Goal: Task Accomplishment & Management: Manage account settings

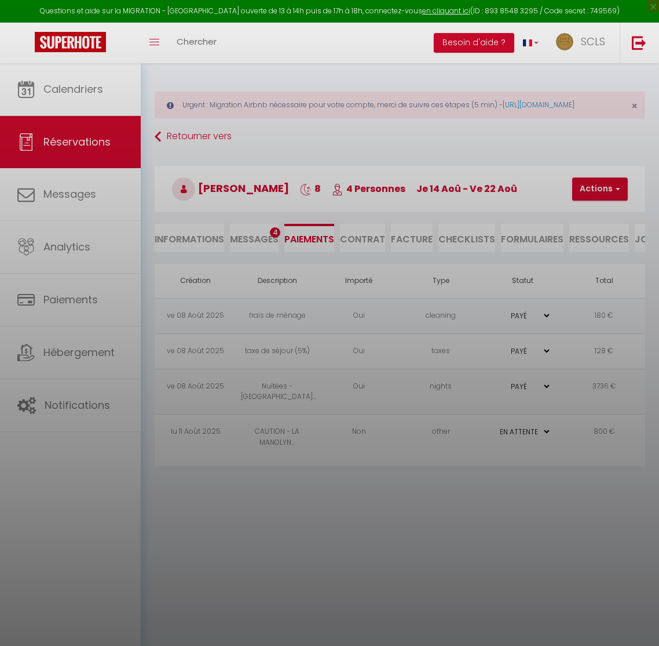
select select "0"
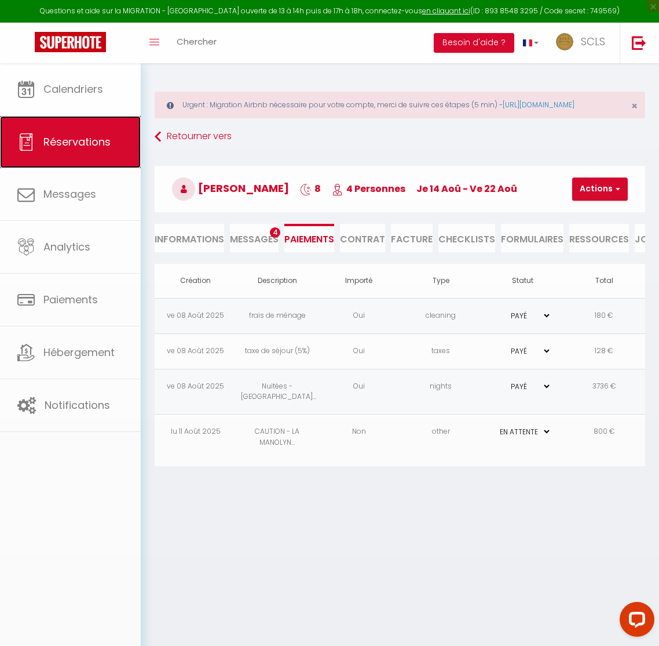
click at [73, 147] on span "Réservations" at bounding box center [76, 141] width 67 height 14
select select "not_cancelled"
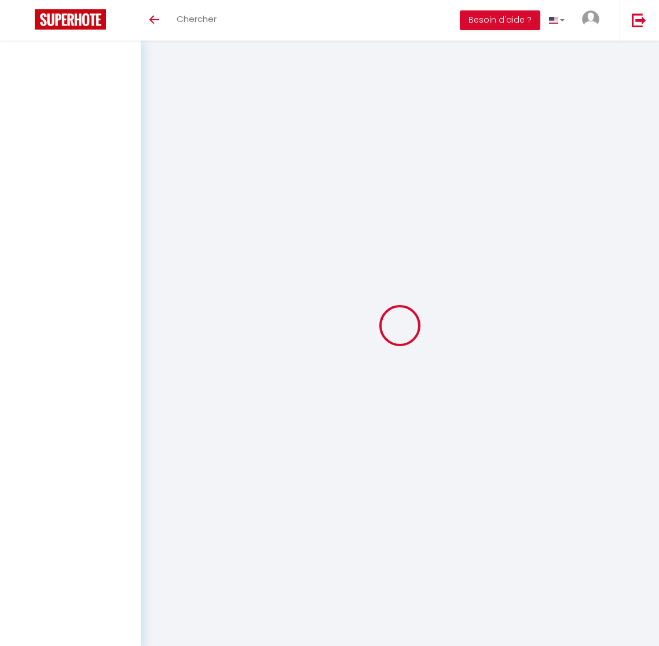
select select "not_cancelled"
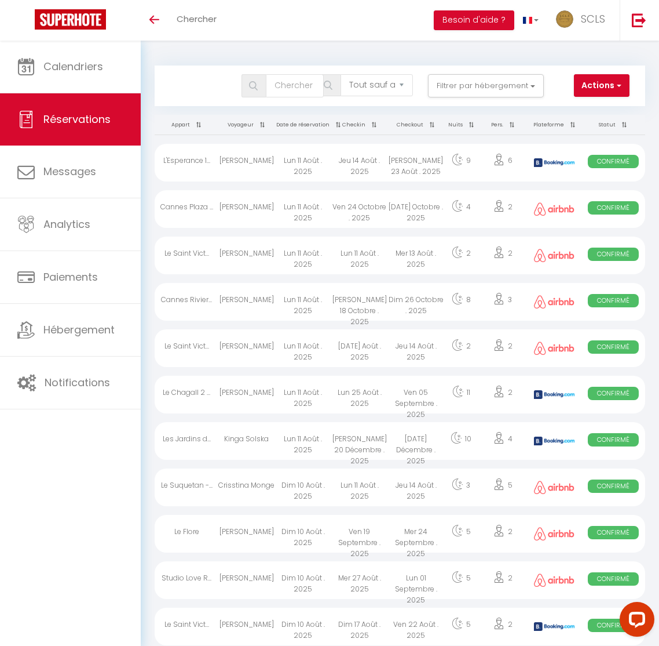
click at [313, 125] on th "Date de réservation" at bounding box center [303, 125] width 56 height 20
click at [253, 167] on div "[PERSON_NAME]" at bounding box center [246, 163] width 56 height 38
select select "OK"
select select "0"
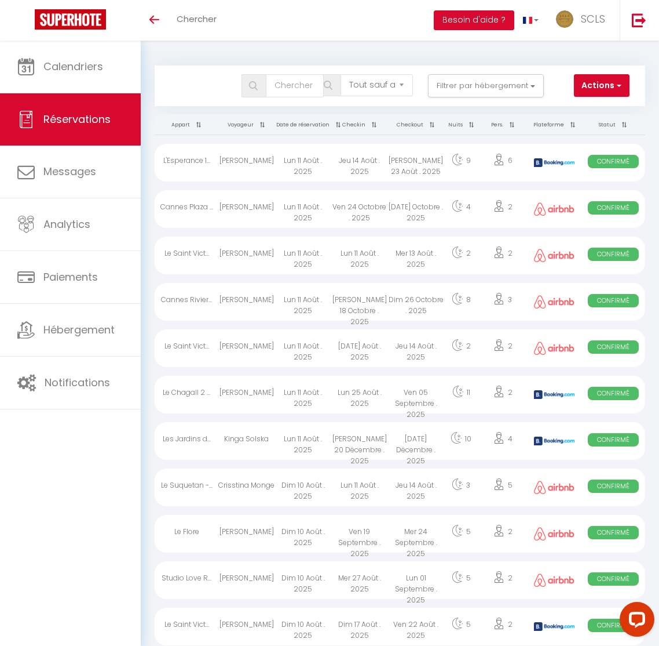
select select "0"
select select "1"
select select
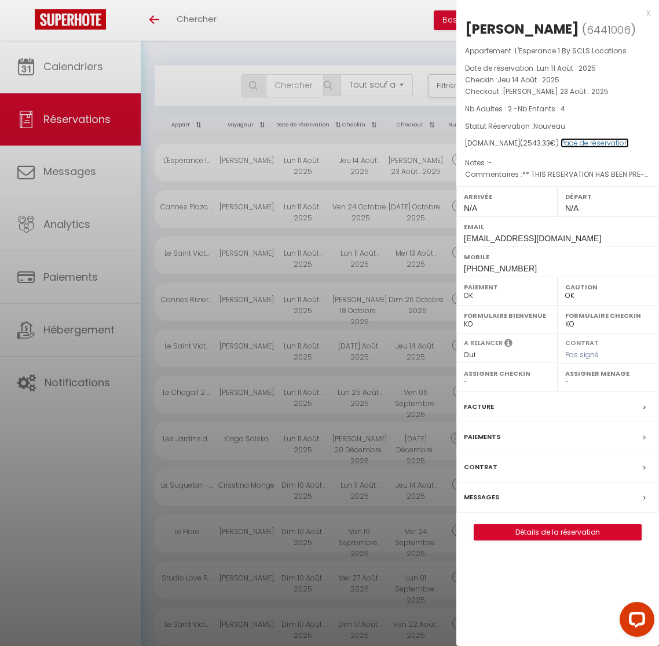
click at [582, 143] on link "Page de réservation" at bounding box center [595, 143] width 68 height 10
click at [488, 434] on label "Paiements" at bounding box center [482, 437] width 37 height 12
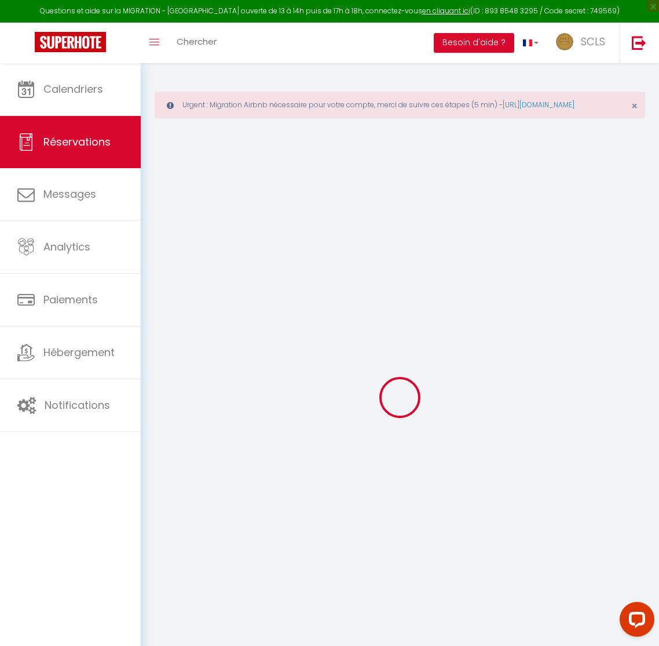
select select
checkbox input "false"
type textarea "** THIS RESERVATION HAS BEEN PRE-PAID ** BOOKING NOTE : Payment charge is EUR 3…"
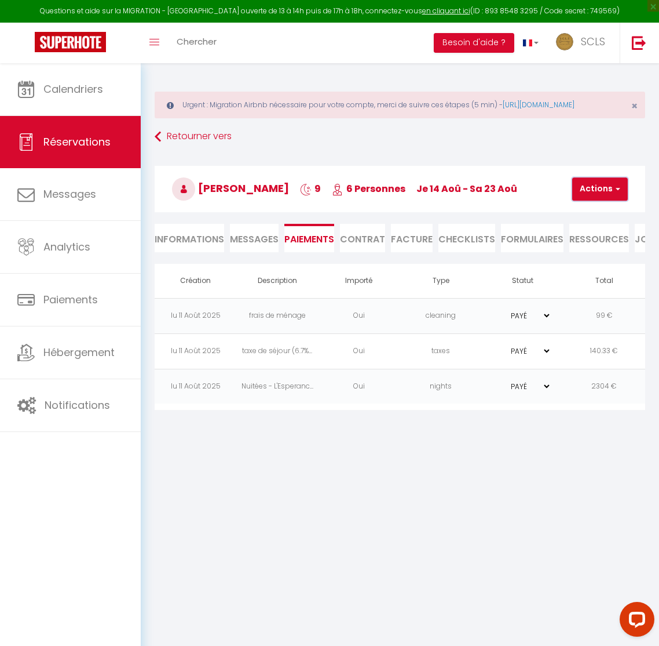
click at [605, 200] on button "Actions" at bounding box center [601, 188] width 56 height 23
click at [606, 267] on link "Créer nouveau lien caution" at bounding box center [635, 259] width 143 height 15
select select "nights"
type input "[EMAIL_ADDRESS][DOMAIN_NAME]"
select select "3243"
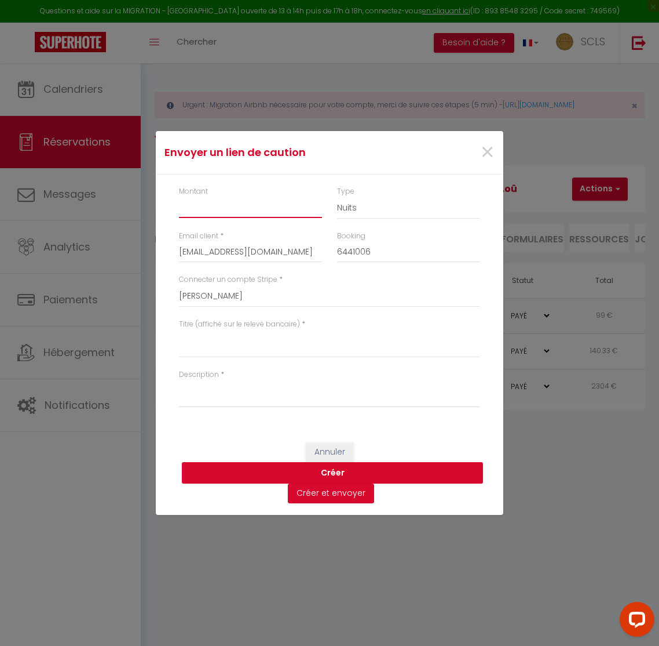
click at [215, 207] on input "Montant" at bounding box center [250, 207] width 143 height 21
type input "800"
click at [361, 205] on select "Nuits Frais de ménage Taxe de séjour [GEOGRAPHIC_DATA]" at bounding box center [408, 208] width 143 height 22
select select "other"
click at [238, 300] on select "SCLS Punkimmo [PERSON_NAME] [PERSON_NAME] [PERSON_NAME] Amandine Sevestre [PERS…" at bounding box center [329, 296] width 301 height 22
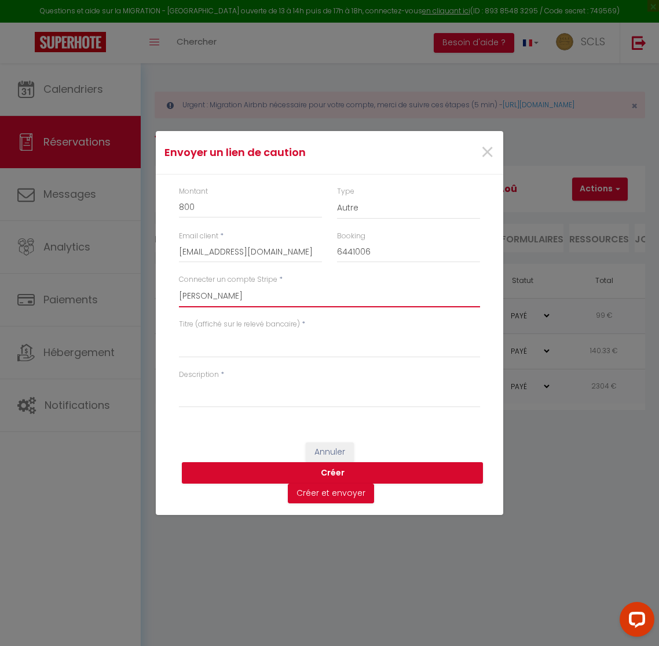
select select "2594"
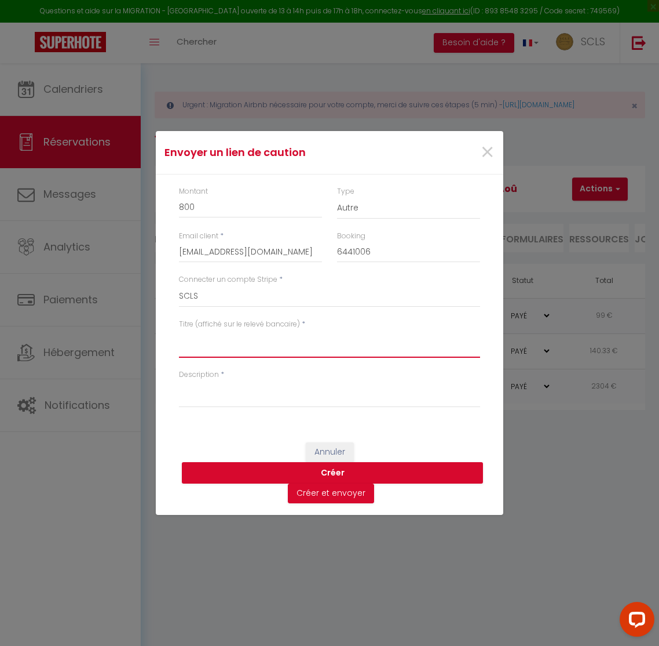
click at [198, 352] on textarea "Titre (affiché sur le relevé bancaire)" at bounding box center [329, 344] width 301 height 28
click at [251, 338] on textarea "CAUTION - ESPÉRANCE 1 - SOUFYANE" at bounding box center [329, 344] width 301 height 28
type textarea "CAUTION - ESPÉRANCE 1 - SOUFYANE"
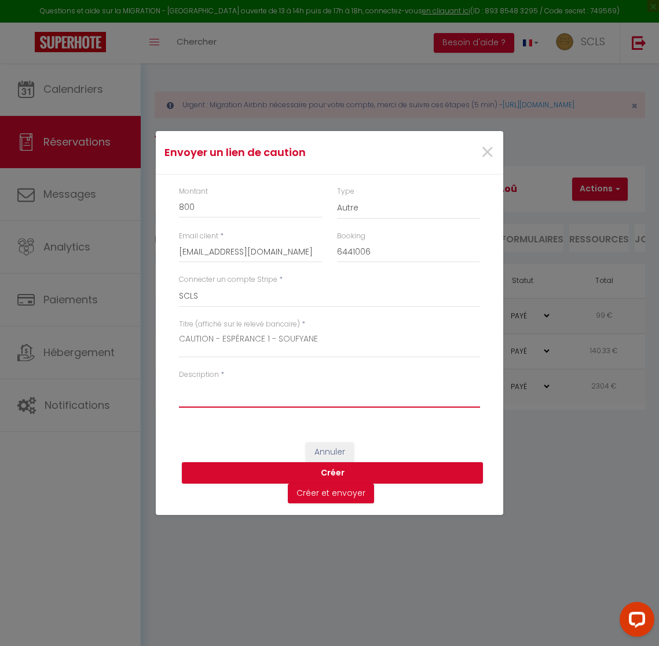
click at [230, 400] on textarea "Description" at bounding box center [329, 394] width 301 height 28
paste textarea "CAUTION - ESPÉRANCE 1 - SOUFYANE"
type textarea "CAUTION - ESPÉRANCE 1 - SOUFYANE"
click at [335, 469] on button "Créer" at bounding box center [332, 473] width 301 height 22
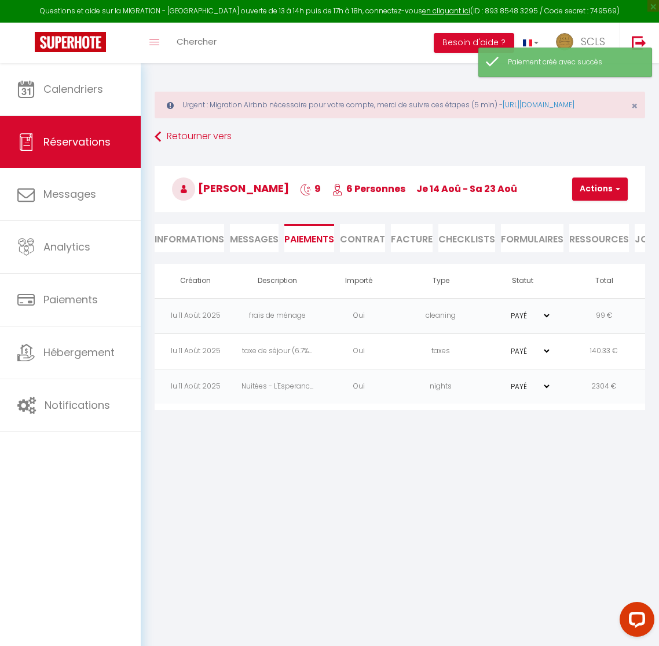
select select "0"
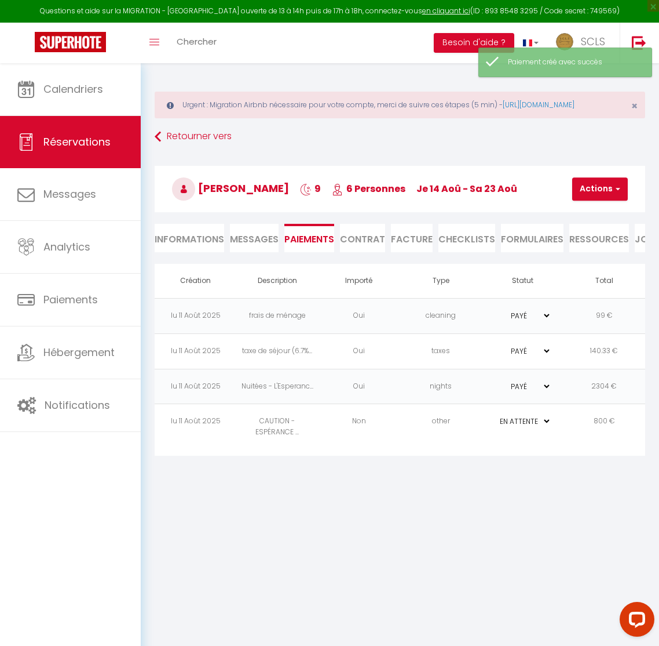
click at [376, 450] on td "Non" at bounding box center [359, 427] width 82 height 46
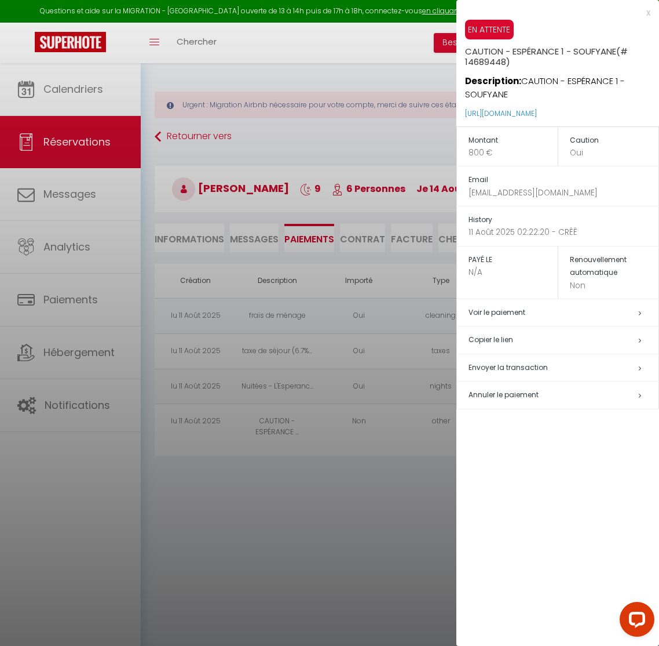
click at [494, 342] on h5 "Copier le lien" at bounding box center [564, 339] width 190 height 13
click at [56, 150] on div at bounding box center [329, 323] width 659 height 646
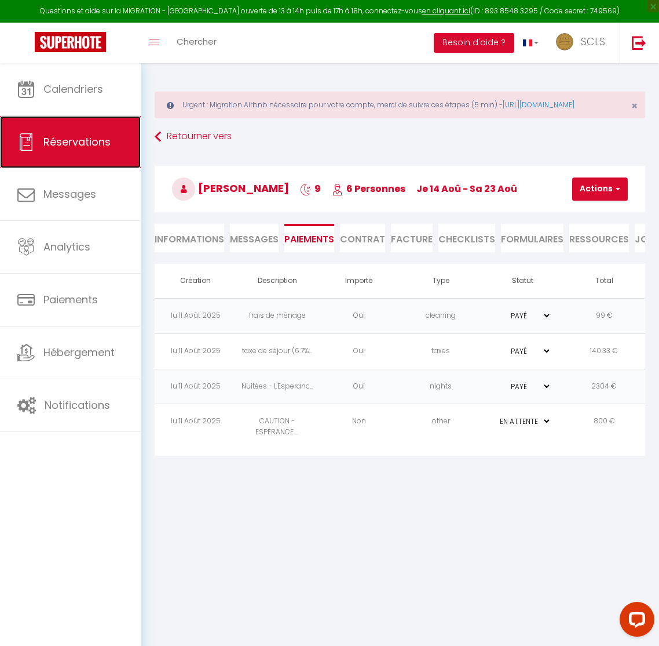
click at [64, 140] on span "Réservations" at bounding box center [76, 141] width 67 height 14
select select "not_cancelled"
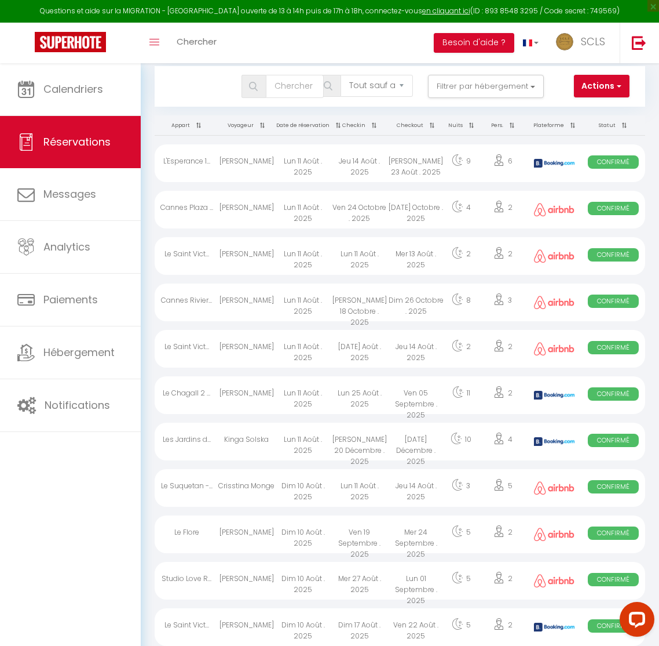
scroll to position [81, 0]
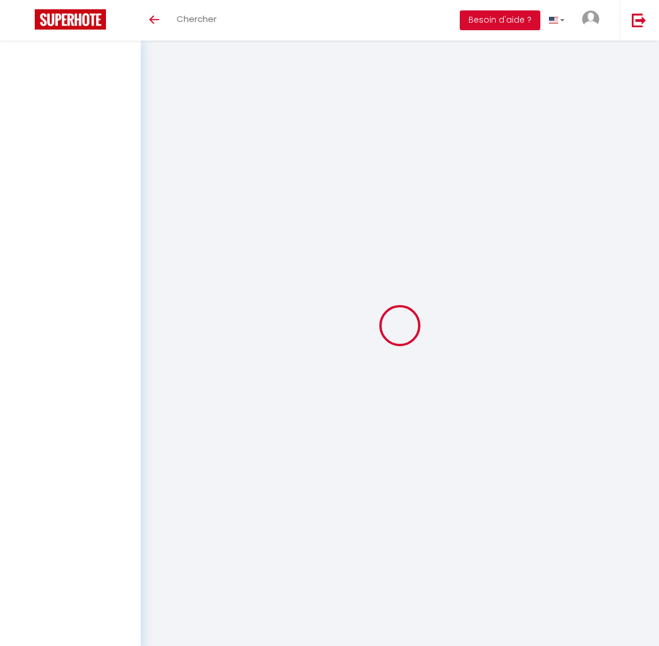
select select "not_cancelled"
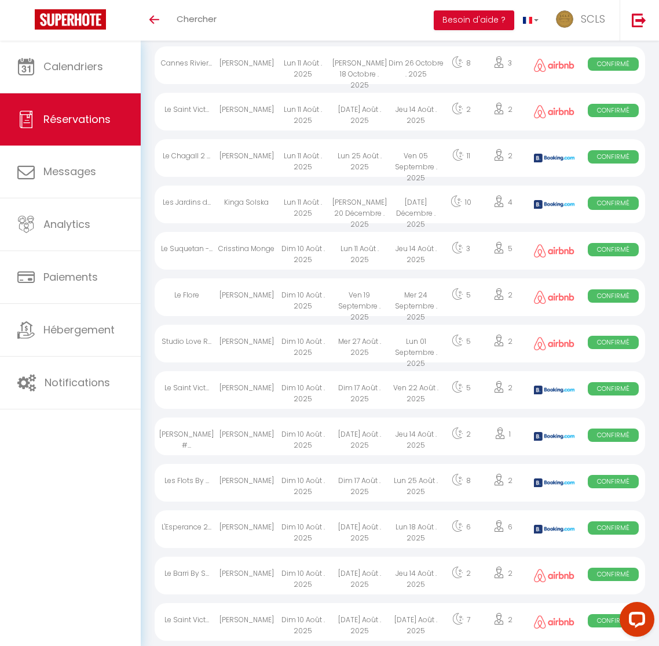
scroll to position [239, 0]
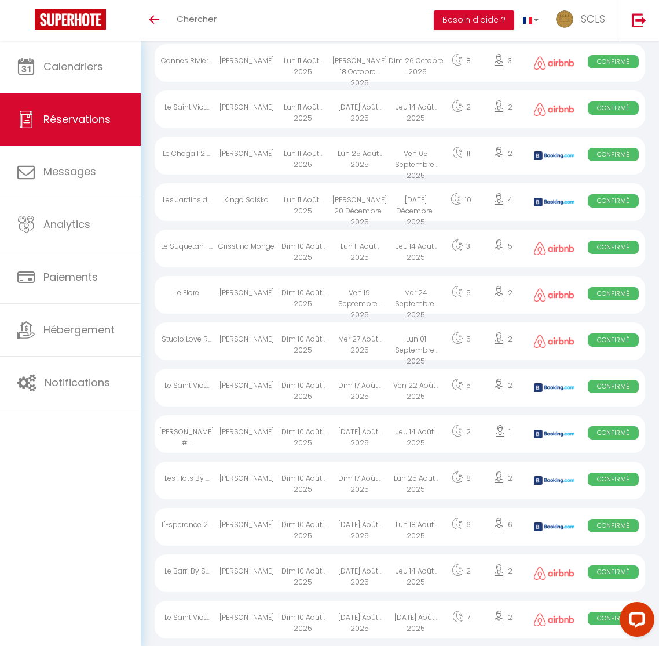
click at [253, 207] on div "Kinga Solska" at bounding box center [246, 202] width 56 height 38
select select "OK"
select select "0"
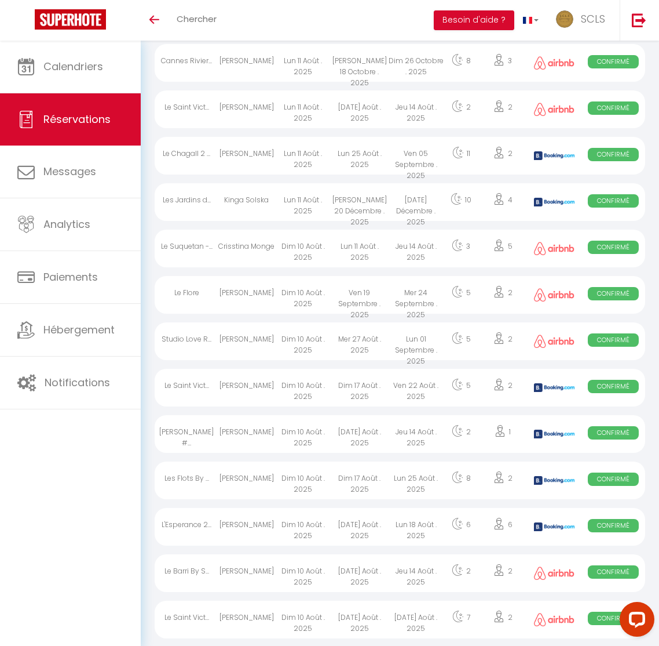
select select "1"
select select
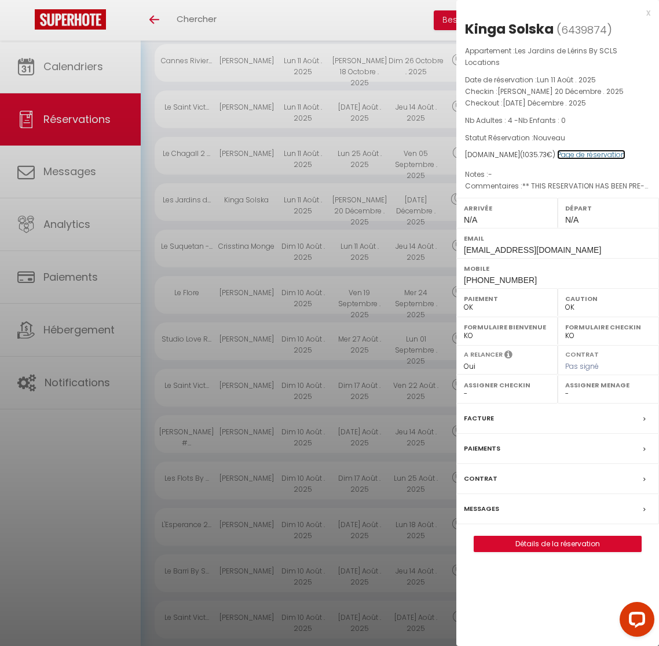
click at [582, 158] on link "Page de réservation" at bounding box center [591, 155] width 68 height 10
click at [488, 448] on label "Paiements" at bounding box center [482, 448] width 37 height 12
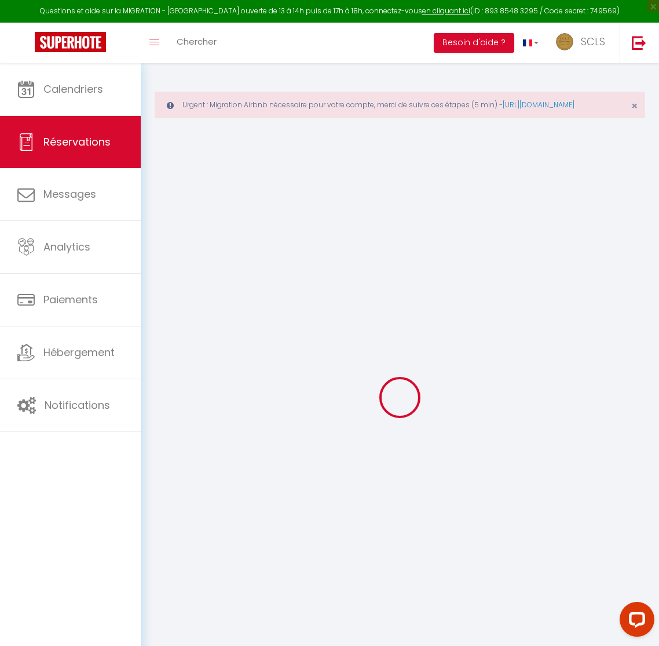
select select
checkbox input "false"
select select
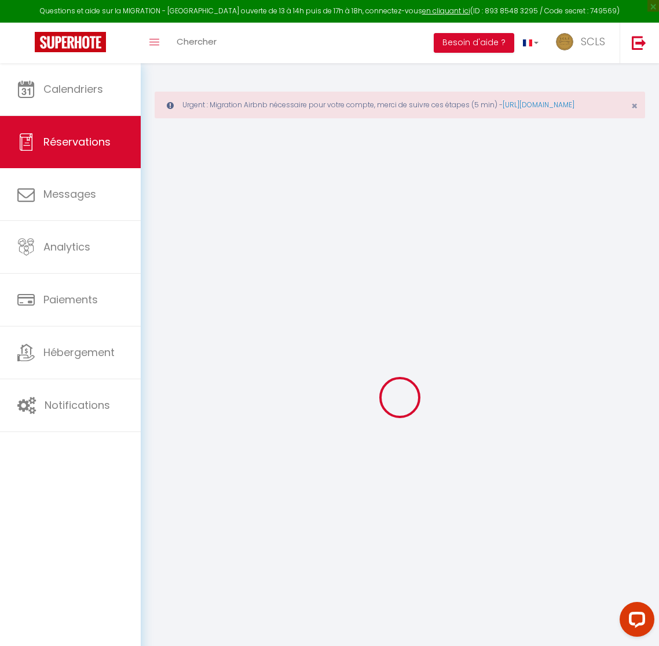
checkbox input "false"
type textarea "** THIS RESERVATION HAS BEEN PRE-PAID ** BOOKING NOTE : Payment charge is EUR 1…"
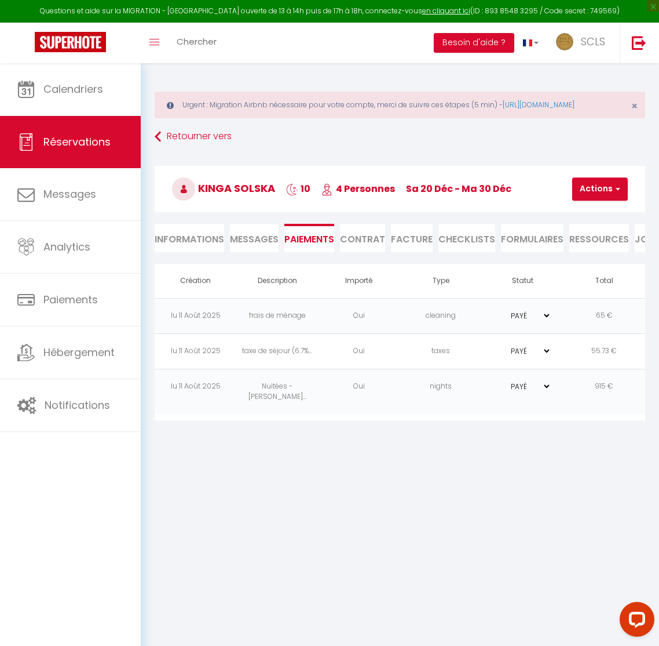
select select
click at [606, 200] on button "Actions" at bounding box center [601, 188] width 56 height 23
click at [598, 266] on link "Créer nouveau lien caution" at bounding box center [635, 259] width 143 height 15
select select "nights"
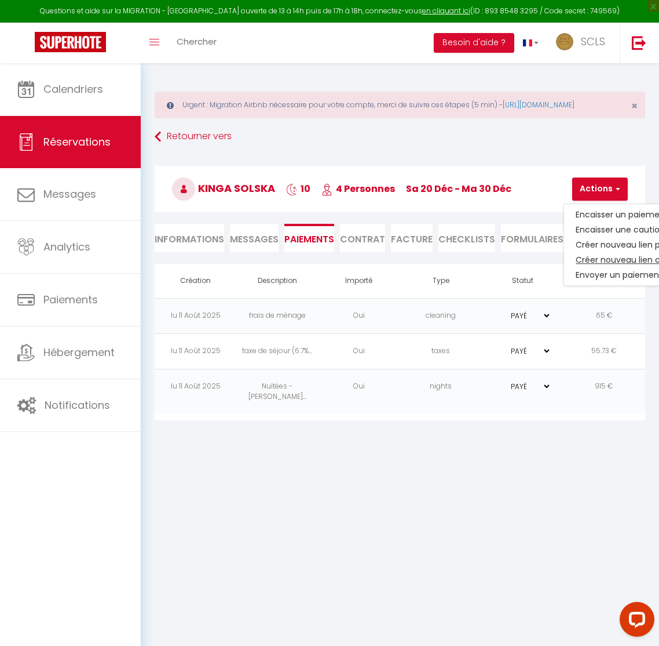
type input "ksolsk.468633@guest.booking.com"
select select "6469"
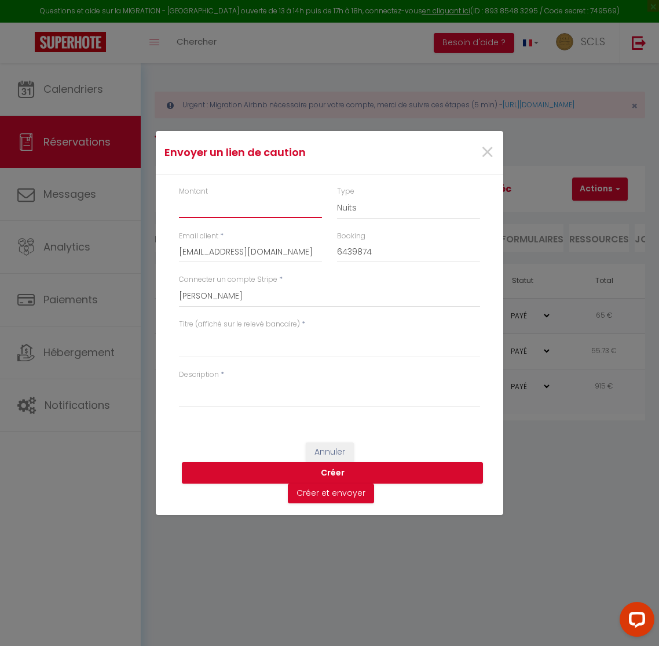
click at [229, 211] on input "Montant" at bounding box center [250, 207] width 143 height 21
type input "800"
click at [348, 207] on select "Nuits Frais de ménage Taxe de séjour [GEOGRAPHIC_DATA]" at bounding box center [408, 208] width 143 height 22
select select "other"
click at [255, 298] on select "SCLS Punkimmo [PERSON_NAME] [PERSON_NAME] [PERSON_NAME] Amandine Sevestre [PERS…" at bounding box center [329, 296] width 301 height 22
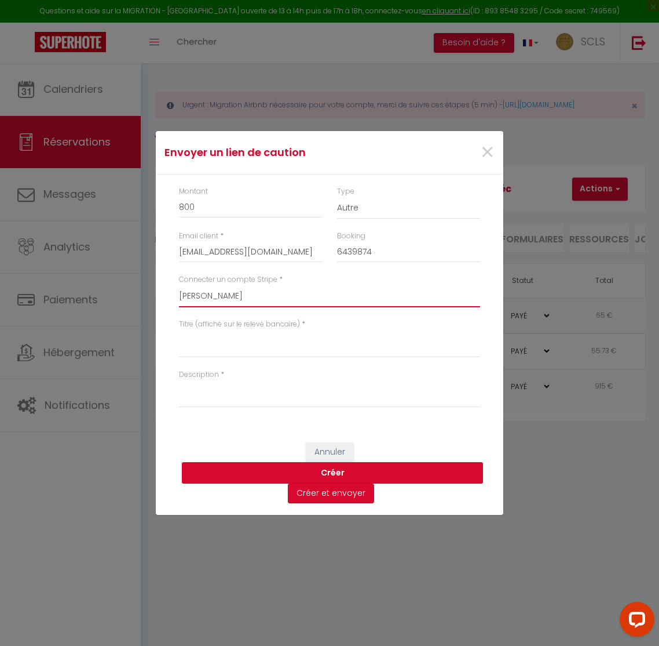
select select "2594"
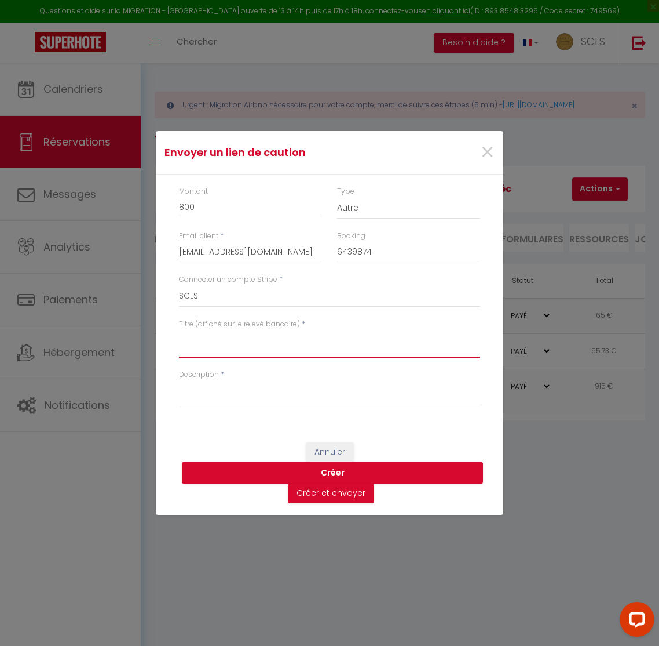
click at [204, 353] on textarea "Titre (affiché sur le relevé bancaire)" at bounding box center [329, 344] width 301 height 28
click at [232, 337] on textarea "CAUTION - JARDINS LÉRINS - KINGA SOLSKA" at bounding box center [329, 344] width 301 height 28
type textarea "CAUTION - JARDINS LÉRINS - KINGA SOLSKA"
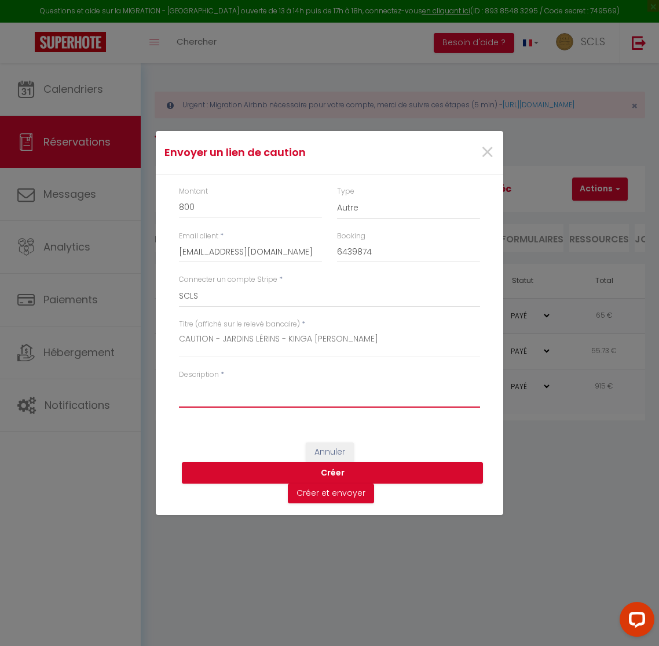
drag, startPoint x: 232, startPoint y: 399, endPoint x: 258, endPoint y: 422, distance: 35.3
paste textarea "CAUTION - JARDINS LÉRINS - KINGA SOLSKA"
type textarea "CAUTION - JARDINS LÉRINS - KINGA SOLSKA"
click at [350, 471] on button "Créer" at bounding box center [332, 473] width 301 height 22
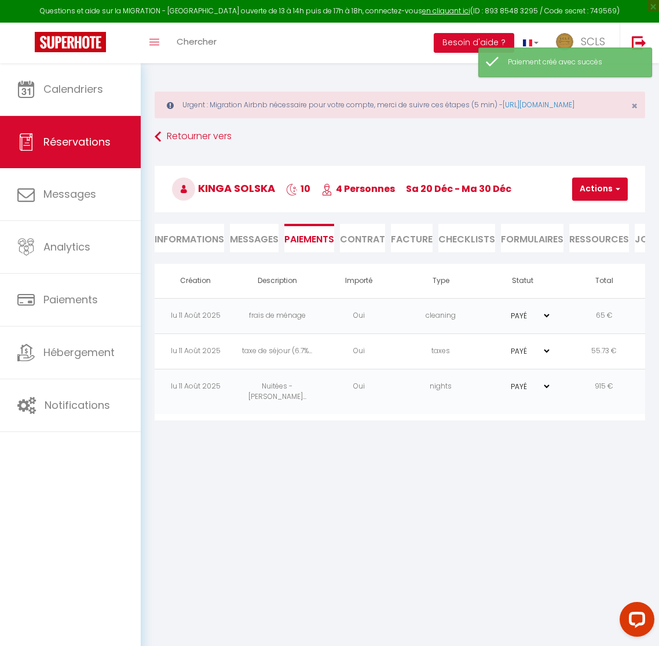
select select "0"
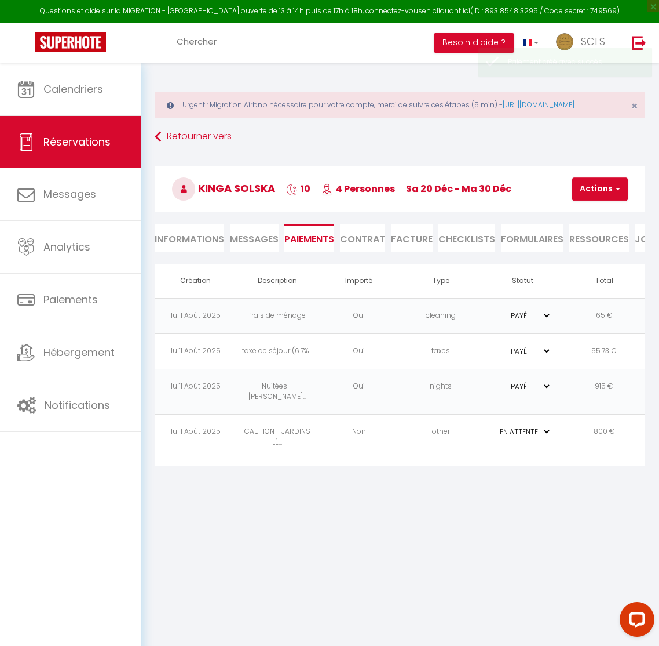
click at [358, 432] on td "Non" at bounding box center [359, 437] width 82 height 46
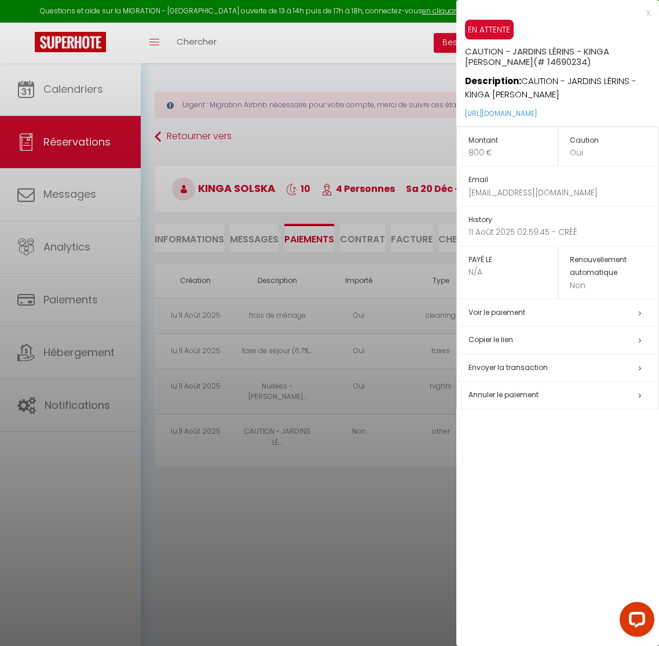
click at [498, 342] on h5 "Copier le lien" at bounding box center [564, 339] width 190 height 13
click at [65, 149] on div at bounding box center [329, 323] width 659 height 646
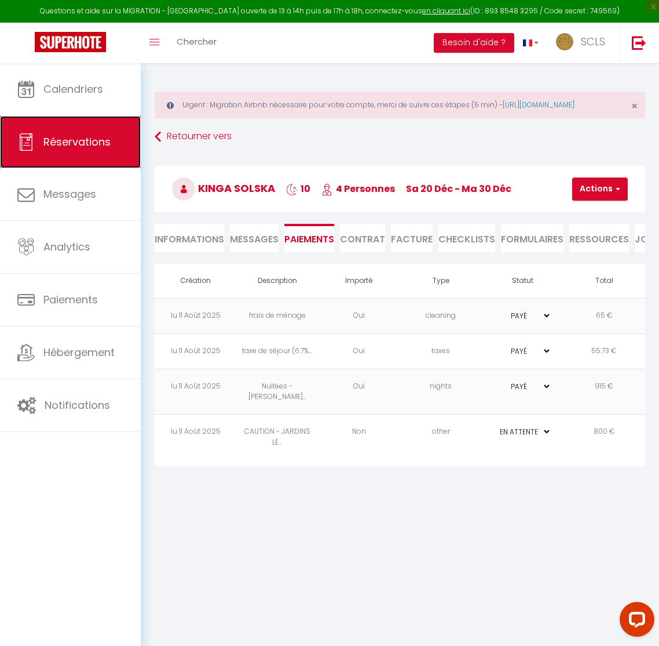
click at [64, 147] on span "Réservations" at bounding box center [76, 141] width 67 height 14
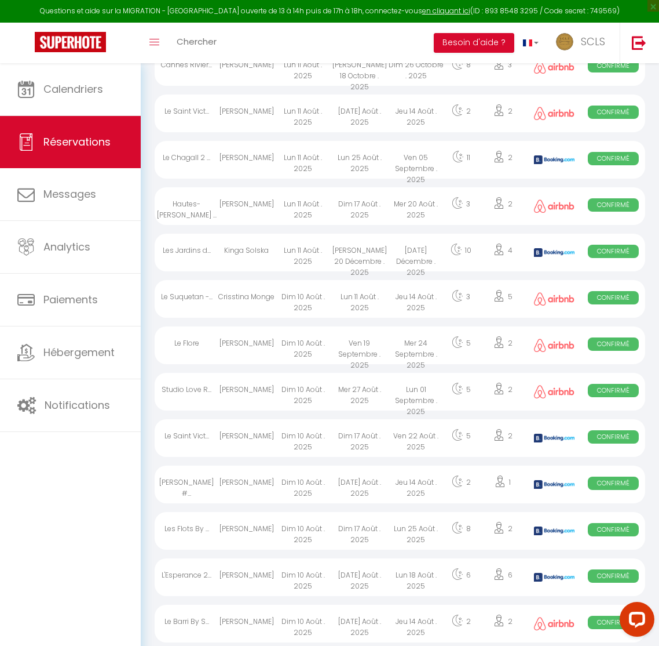
scroll to position [306, 0]
click at [261, 225] on div "Rafael Mohr" at bounding box center [246, 207] width 56 height 38
select select "OK"
select select "0"
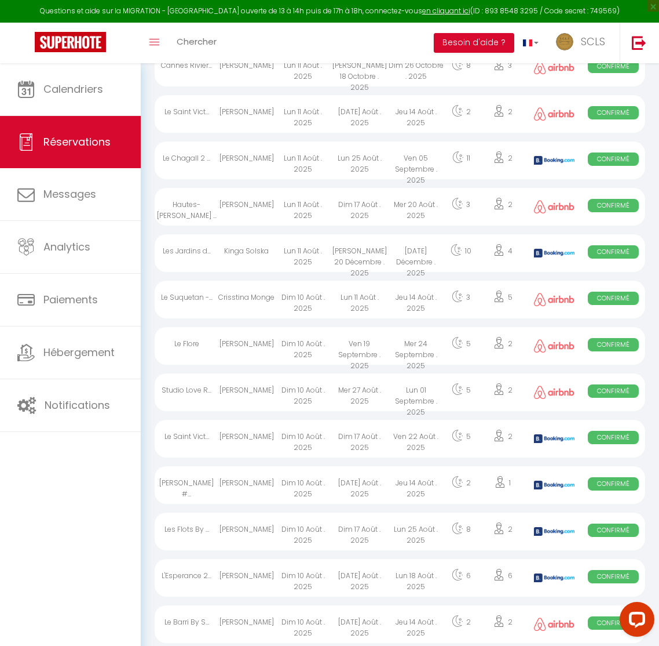
select select "0"
select select "1"
select select
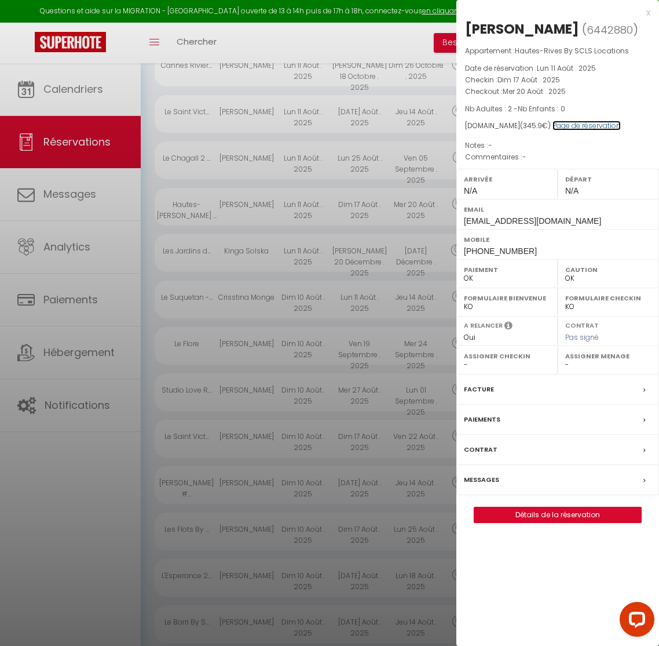
click at [586, 128] on link "Page de réservation" at bounding box center [587, 126] width 68 height 10
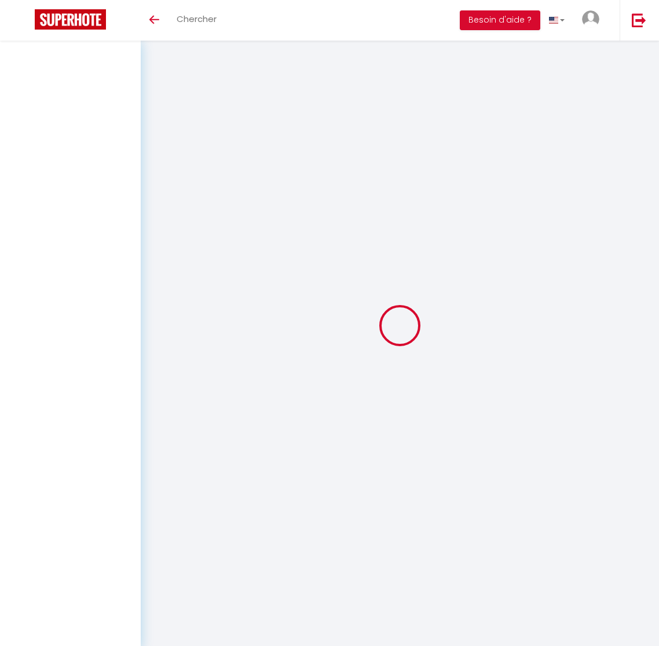
select select "not_cancelled"
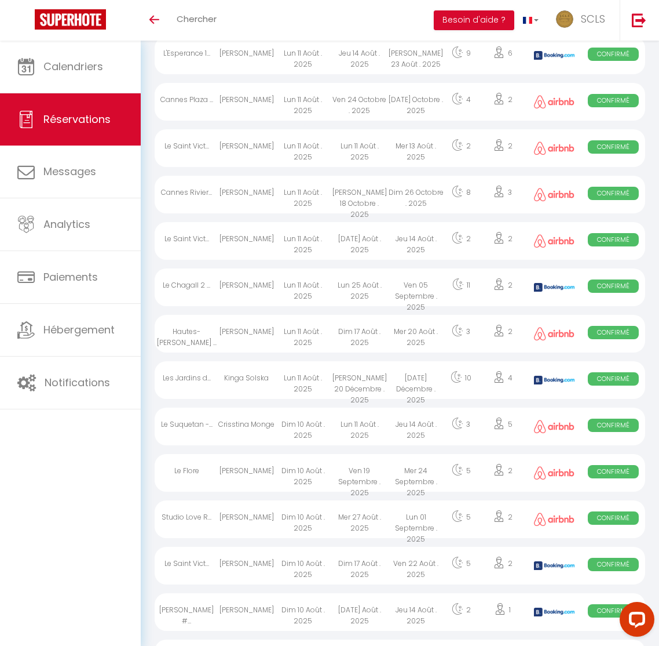
scroll to position [81, 0]
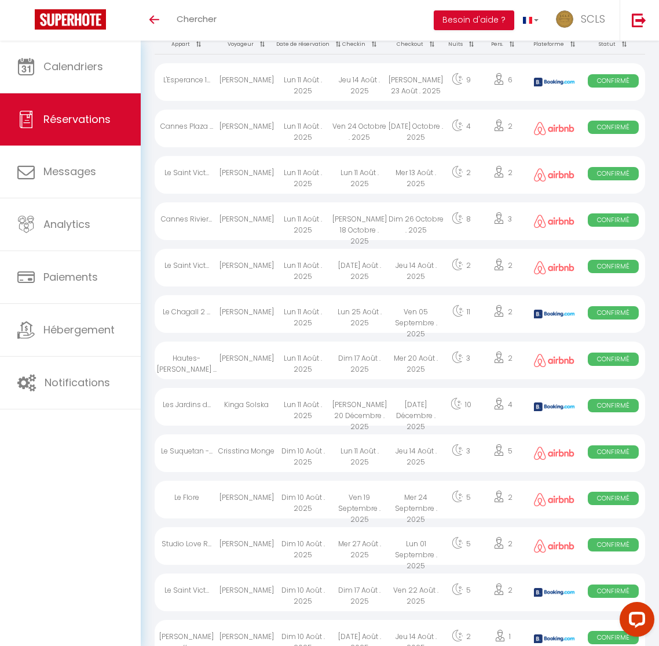
click at [249, 178] on div "[PERSON_NAME]" at bounding box center [246, 175] width 56 height 38
select select "OK"
select select "0"
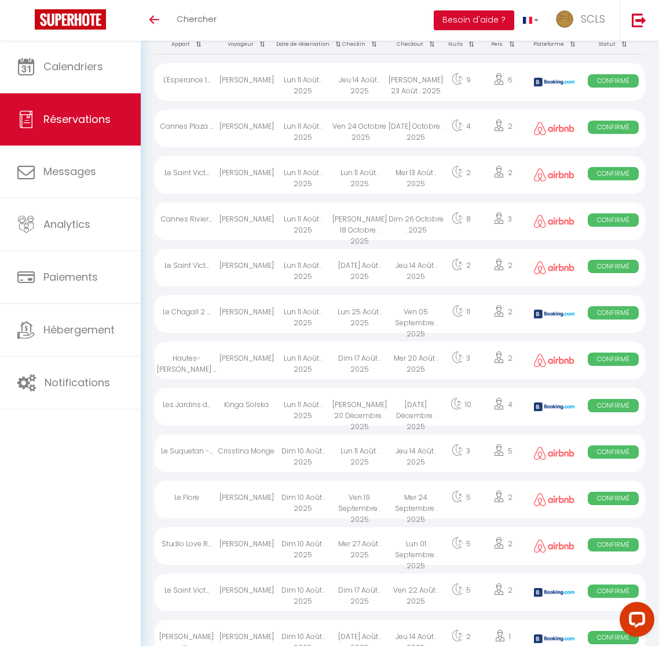
select select "1"
select select
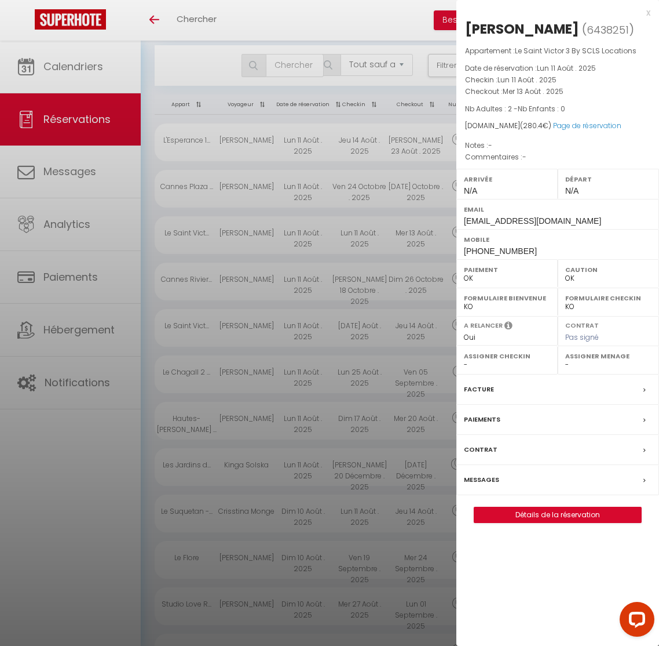
scroll to position [0, 0]
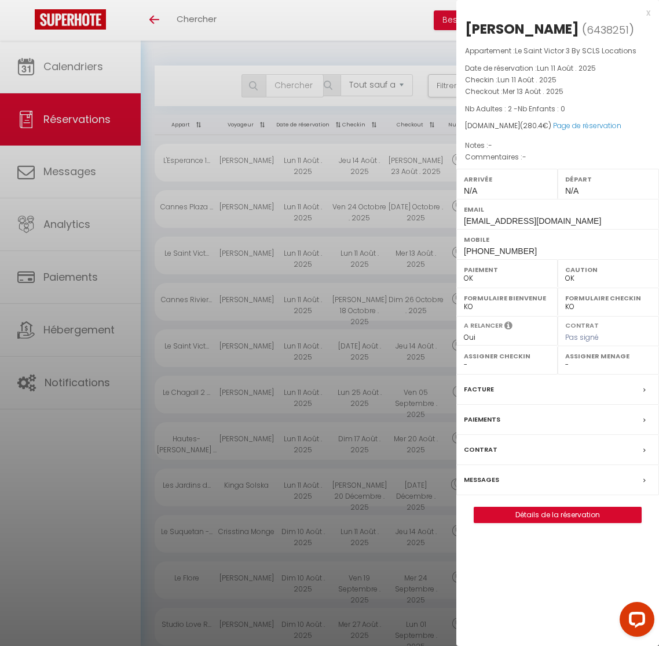
click at [145, 193] on div at bounding box center [329, 323] width 659 height 646
